Goal: Navigation & Orientation: Find specific page/section

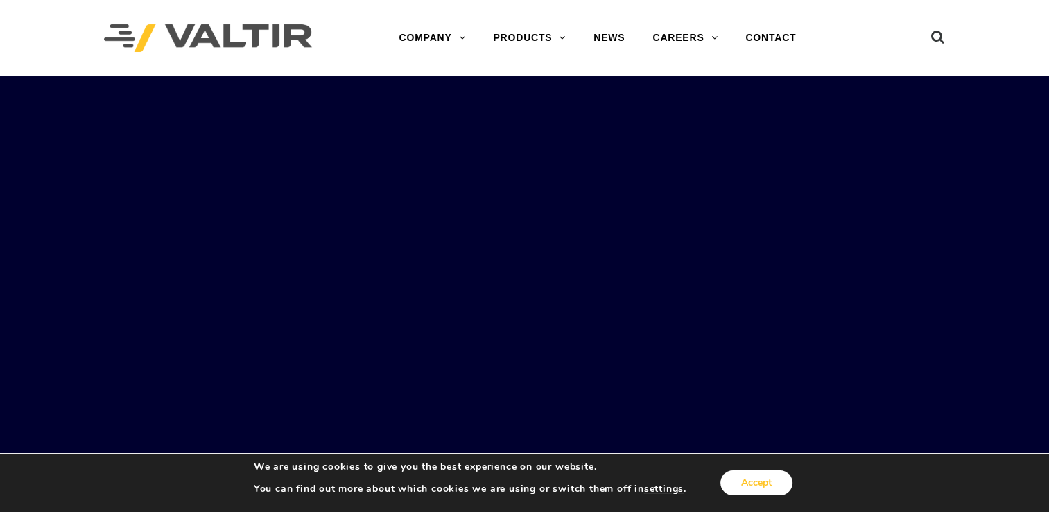
click at [752, 487] on button "Accept" at bounding box center [756, 482] width 72 height 25
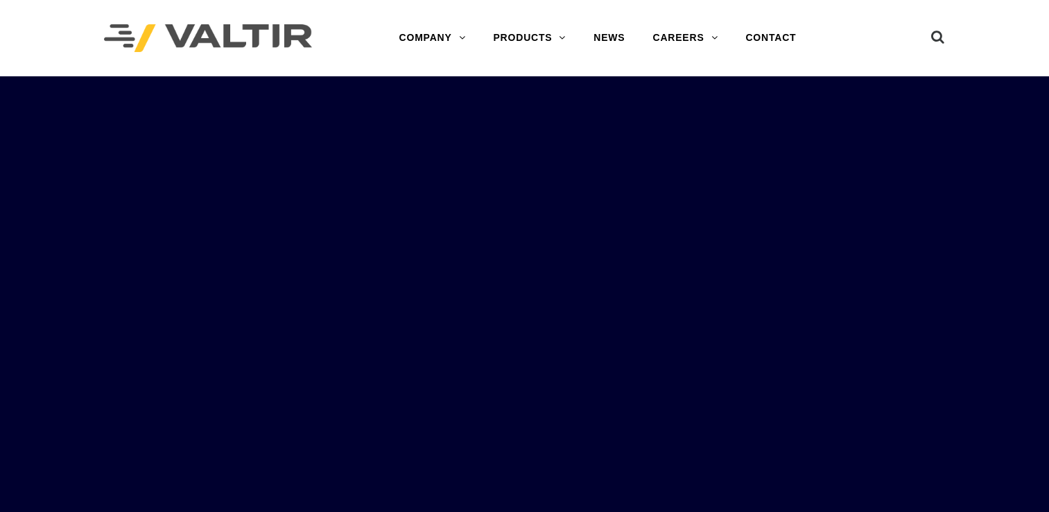
click at [491, 276] on rs-slides "LEARN MORE OUR SMART SOLUTIONS ARE ALWAYS EVOLVING. VIEW PRODUCTS WE ARE HIRING…" at bounding box center [524, 332] width 1049 height 512
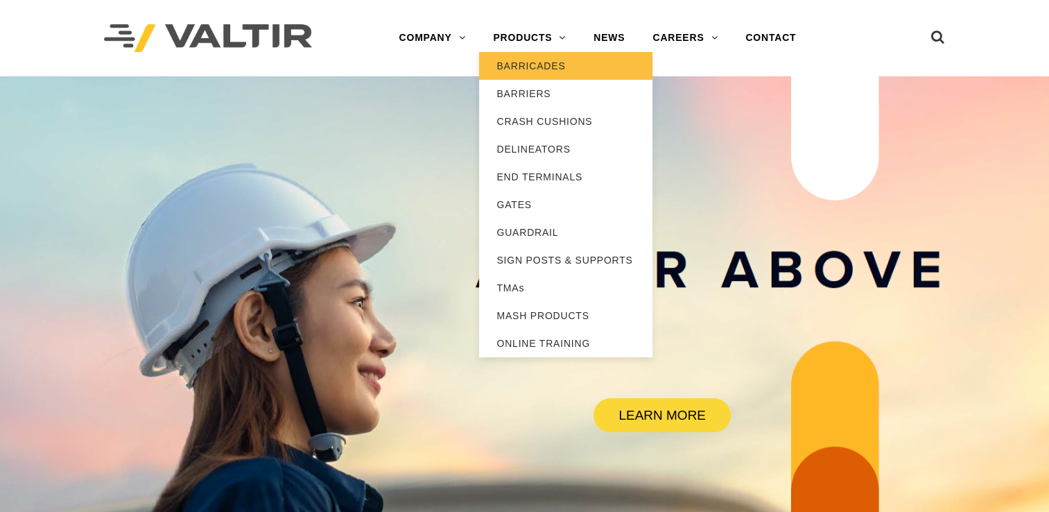
click at [543, 65] on link "BARRICADES" at bounding box center [565, 66] width 173 height 28
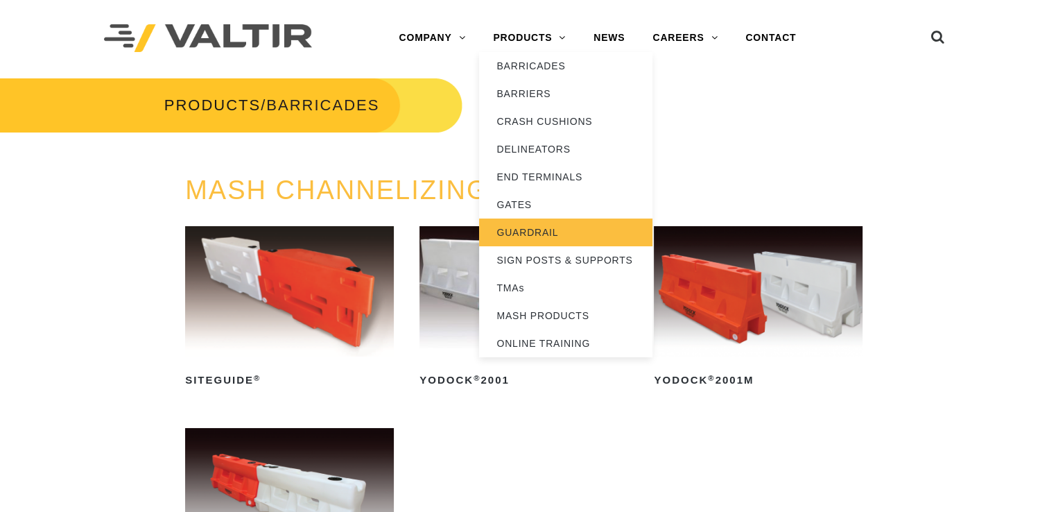
click at [534, 232] on link "GUARDRAIL" at bounding box center [565, 232] width 173 height 28
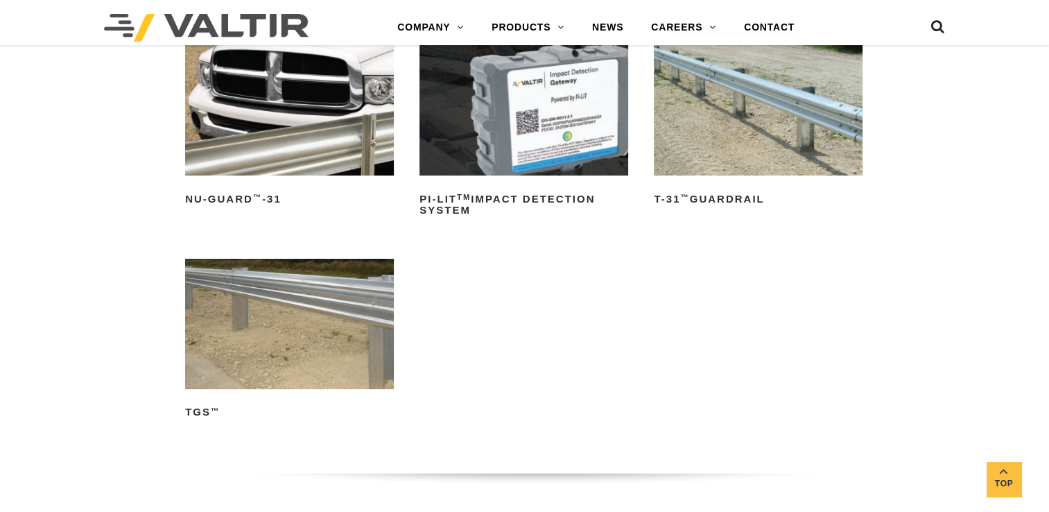
scroll to position [139, 0]
